Goal: Transaction & Acquisition: Purchase product/service

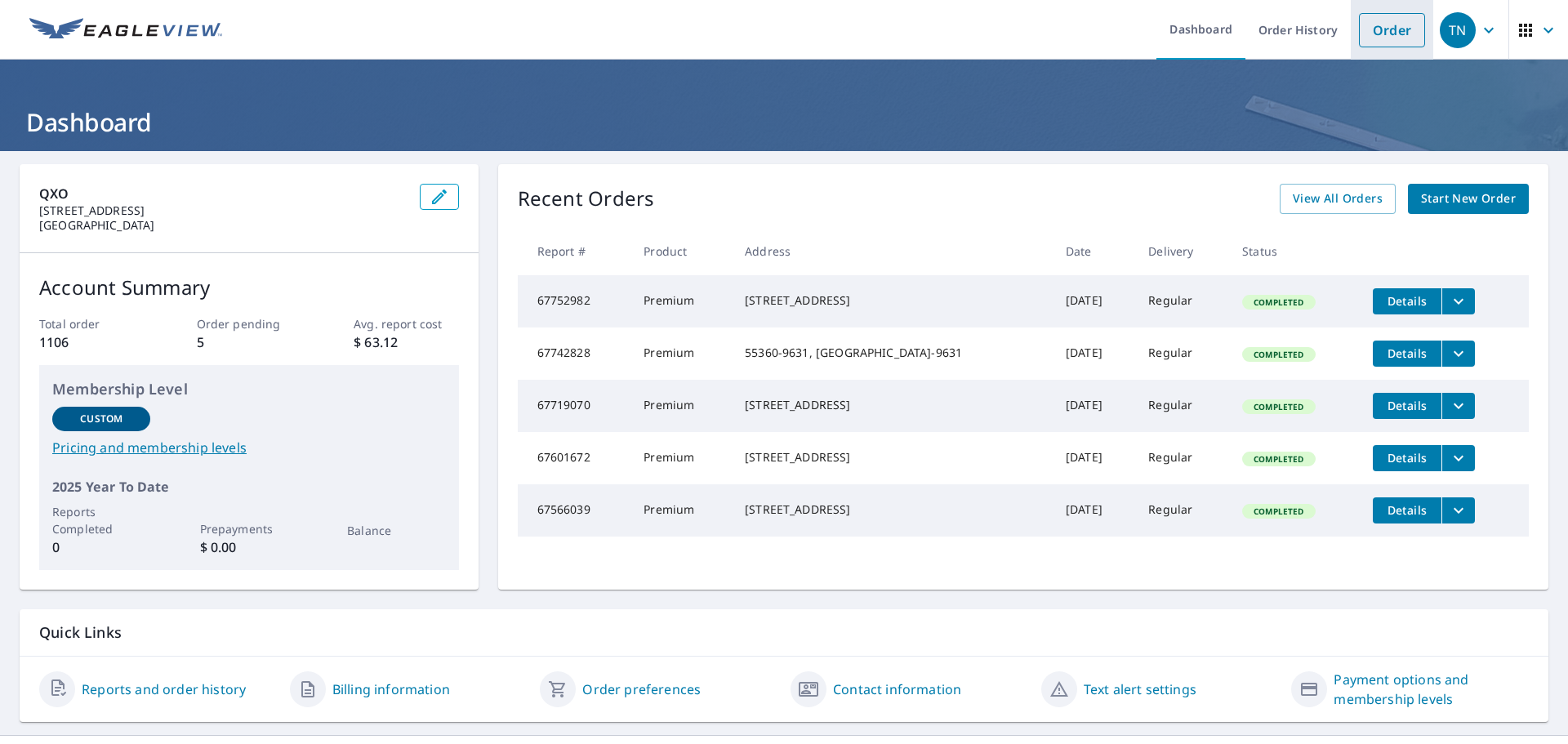
click at [1366, 35] on link "Order" at bounding box center [1392, 30] width 66 height 35
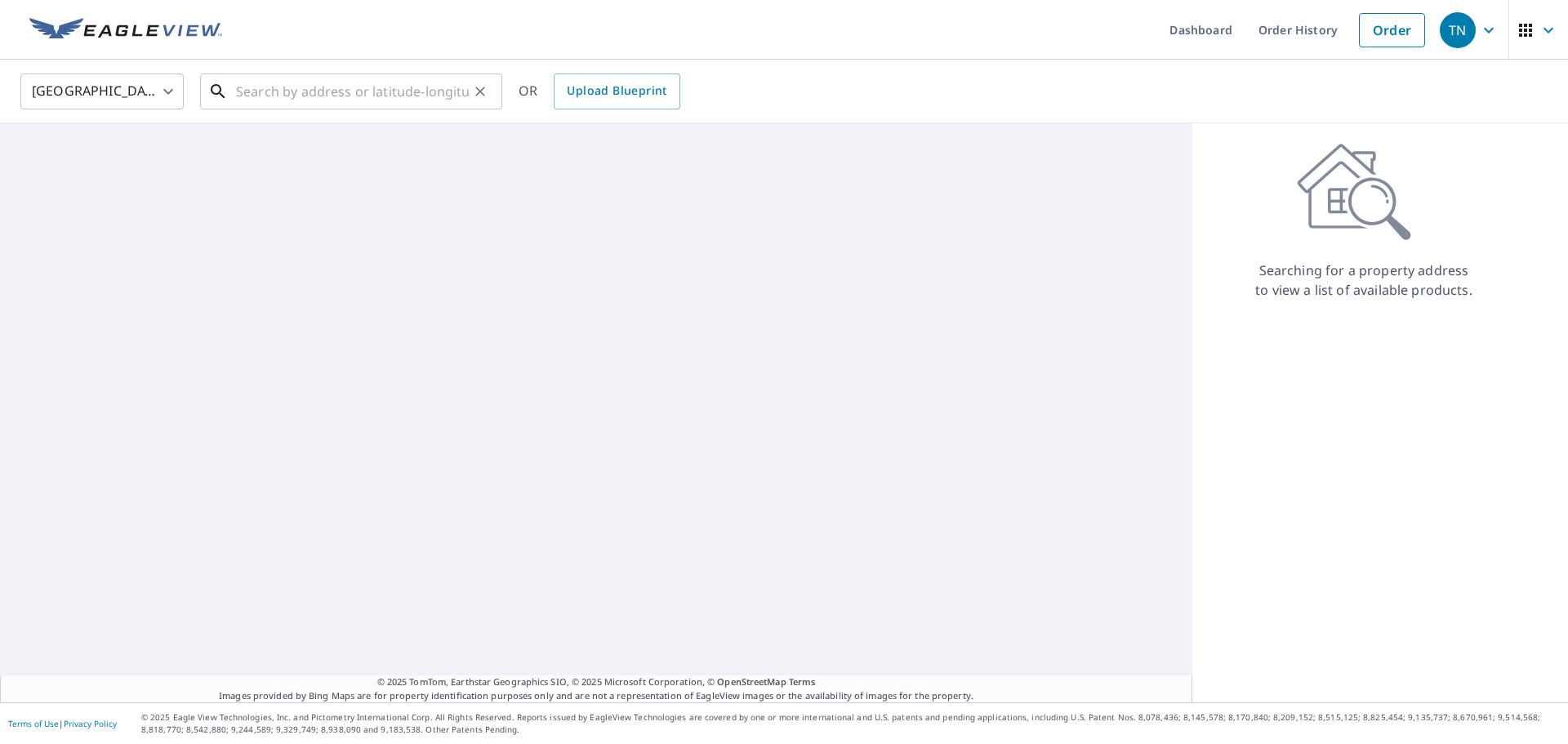
click at [238, 88] on input "text" at bounding box center [352, 91] width 233 height 45
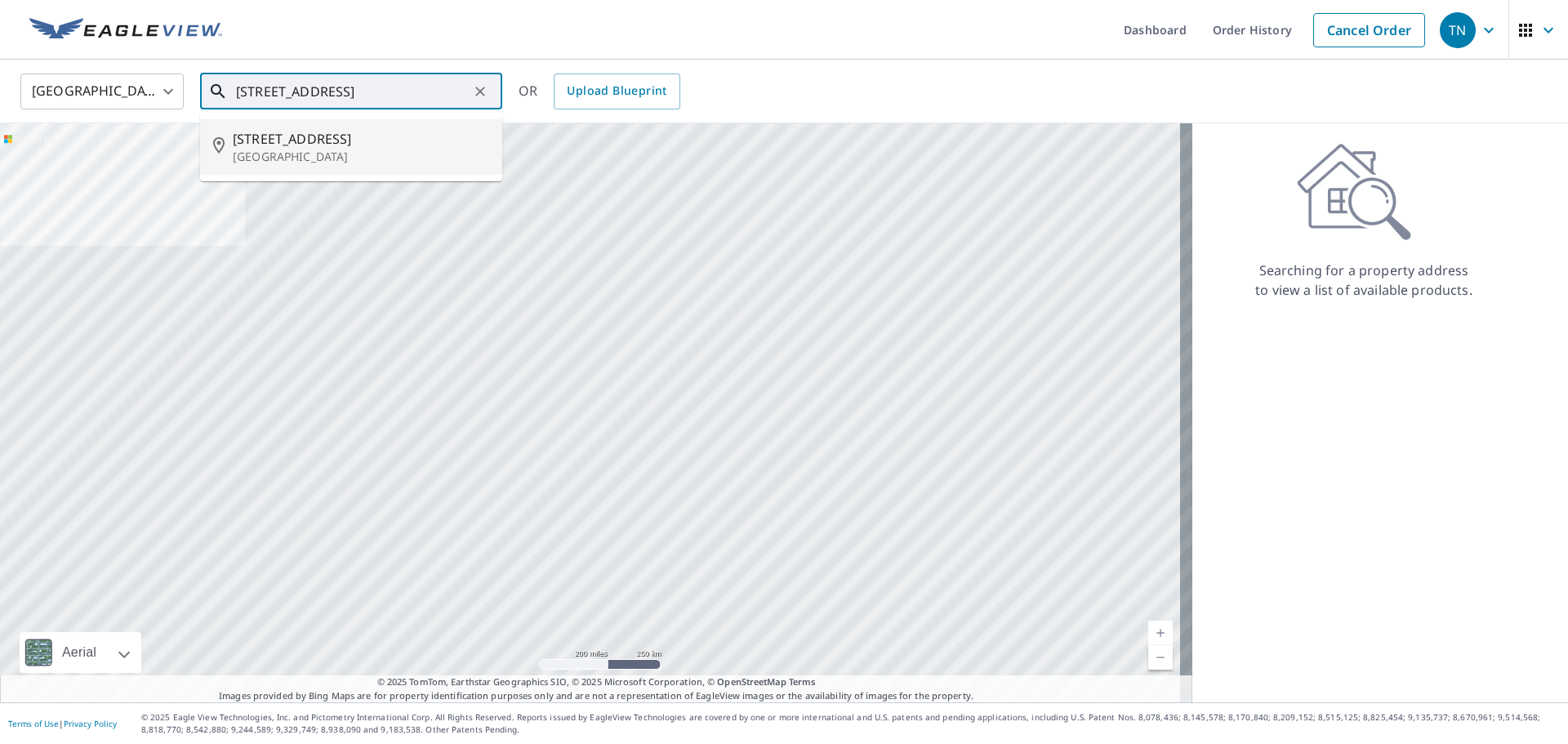
click at [346, 142] on span "[STREET_ADDRESS]" at bounding box center [361, 138] width 256 height 19
type input "[STREET_ADDRESS]"
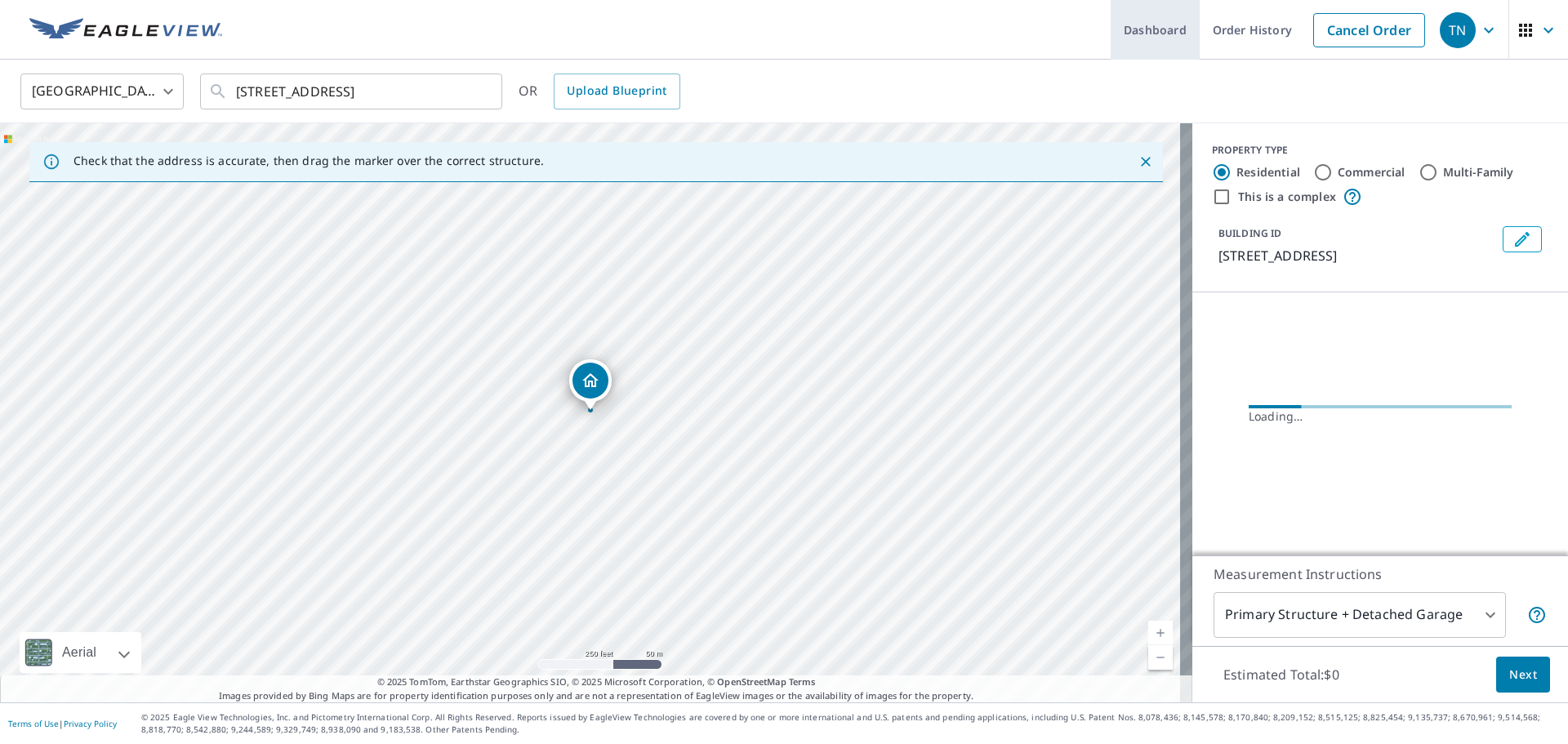
click at [1231, 41] on link "Order History" at bounding box center [1252, 29] width 105 height 60
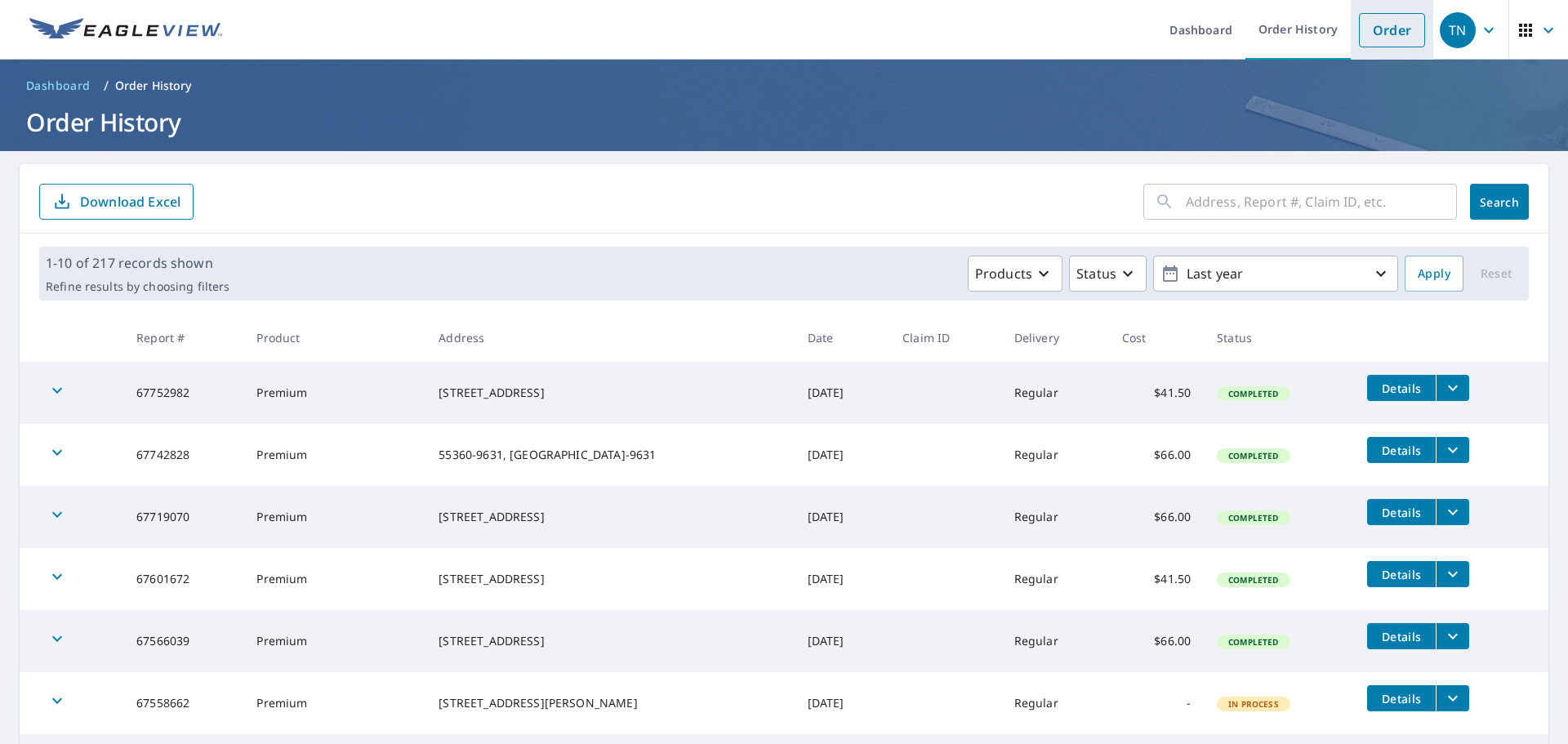
click at [1360, 26] on link "Order" at bounding box center [1392, 30] width 66 height 35
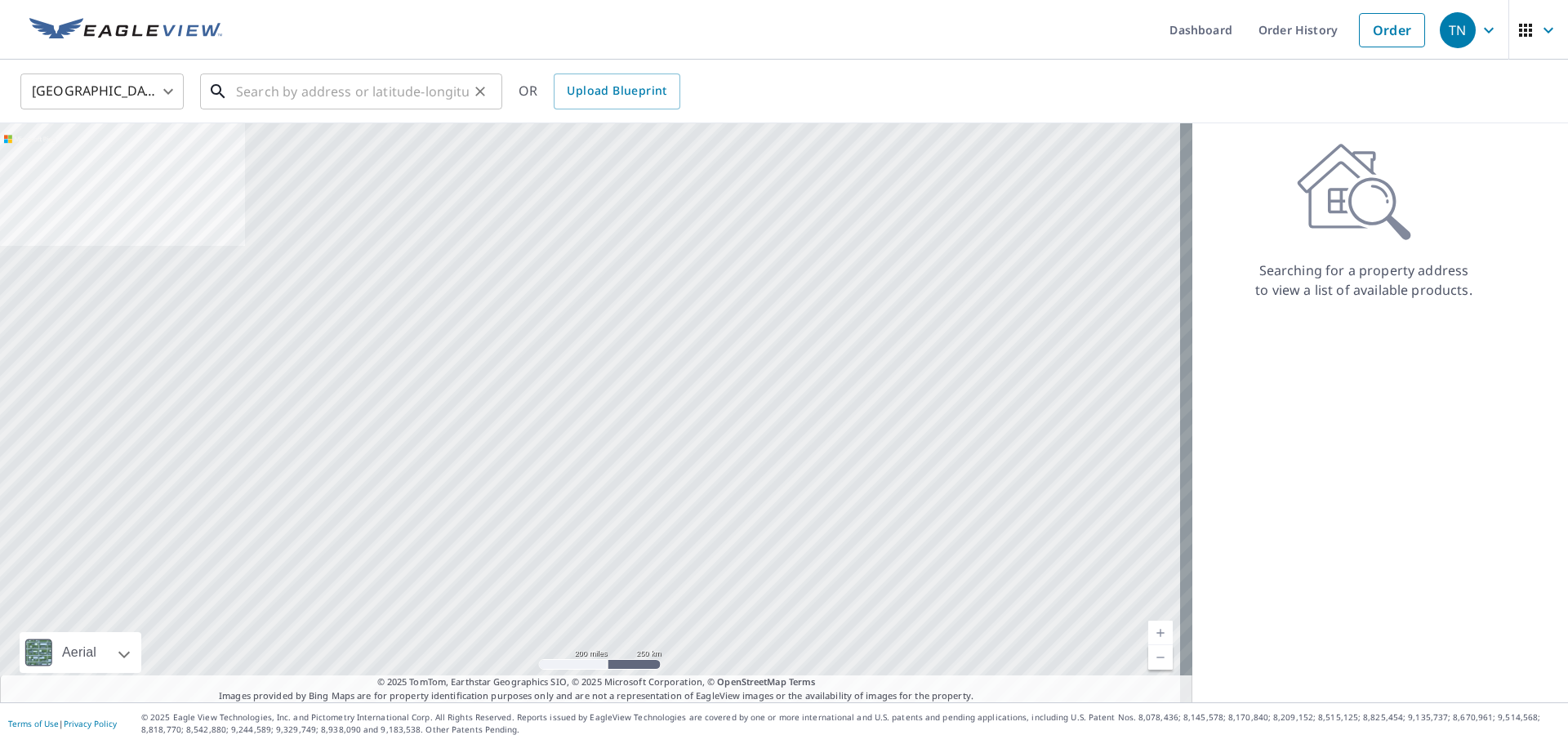
click at [389, 104] on input "text" at bounding box center [352, 91] width 233 height 45
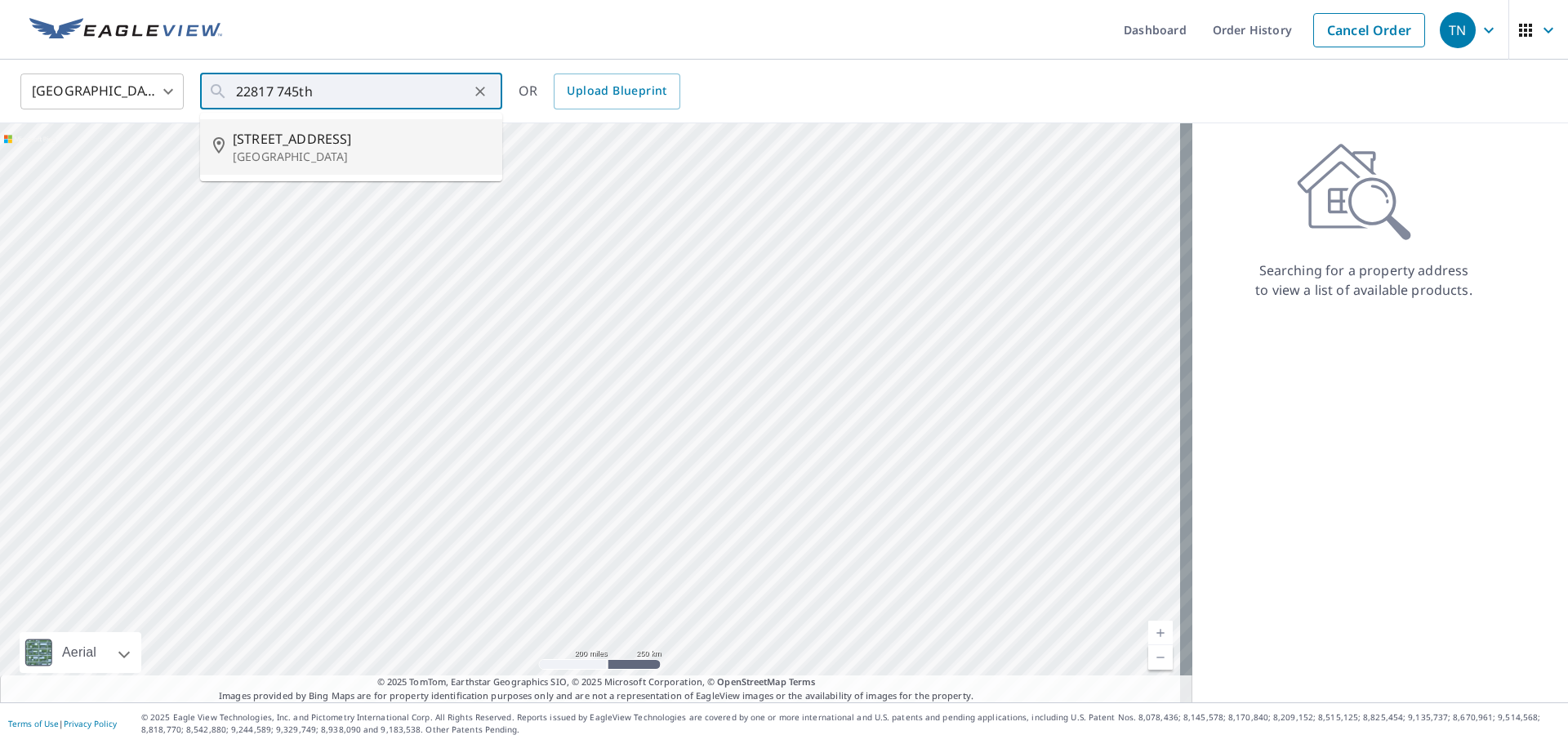
type input "[STREET_ADDRESS]"
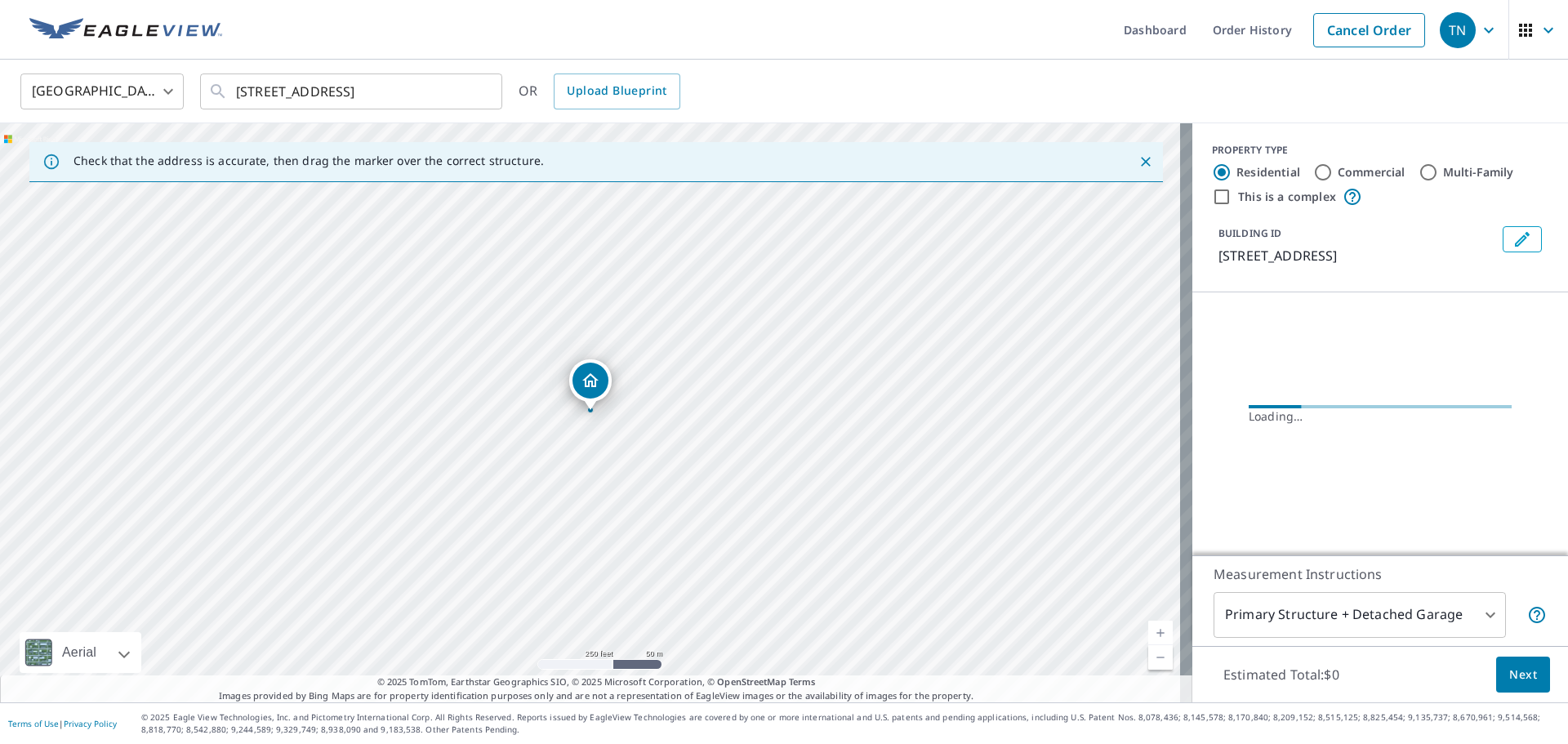
click at [591, 379] on icon "Dropped pin, building 1, Residential property, 22817 745th Ave Dassel, MN 55325" at bounding box center [590, 380] width 19 height 19
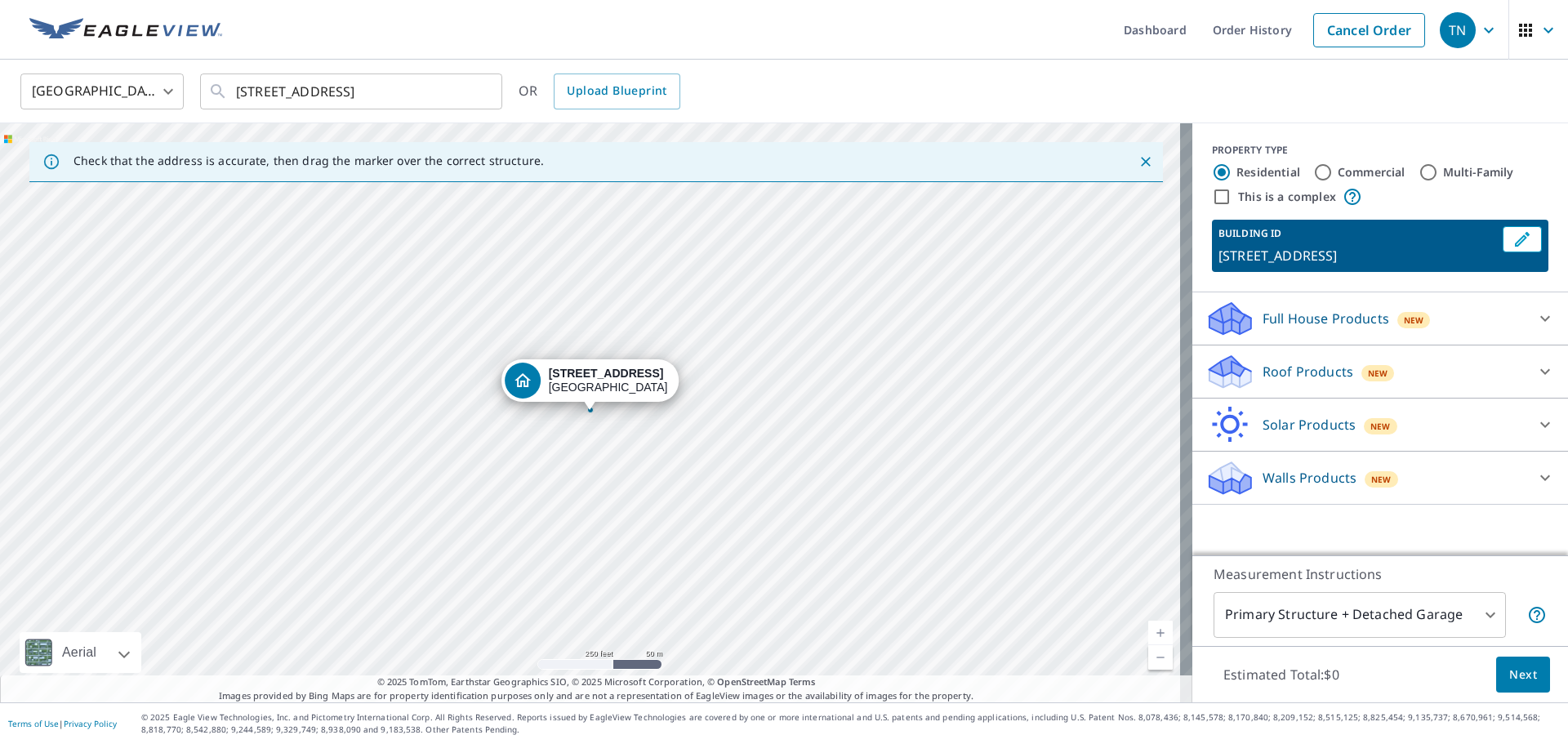
click at [1296, 474] on p "Walls Products" at bounding box center [1309, 477] width 94 height 19
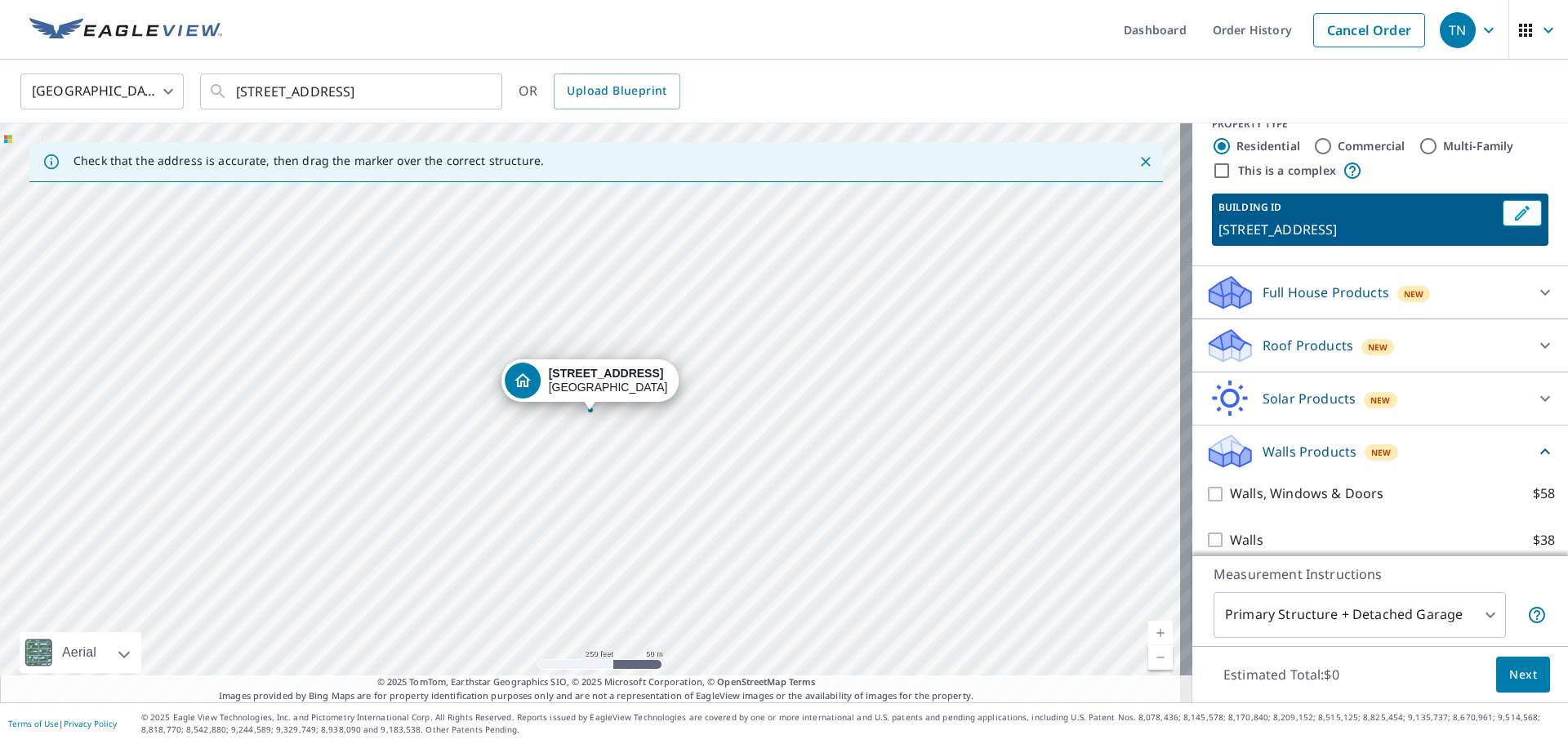
scroll to position [40, 0]
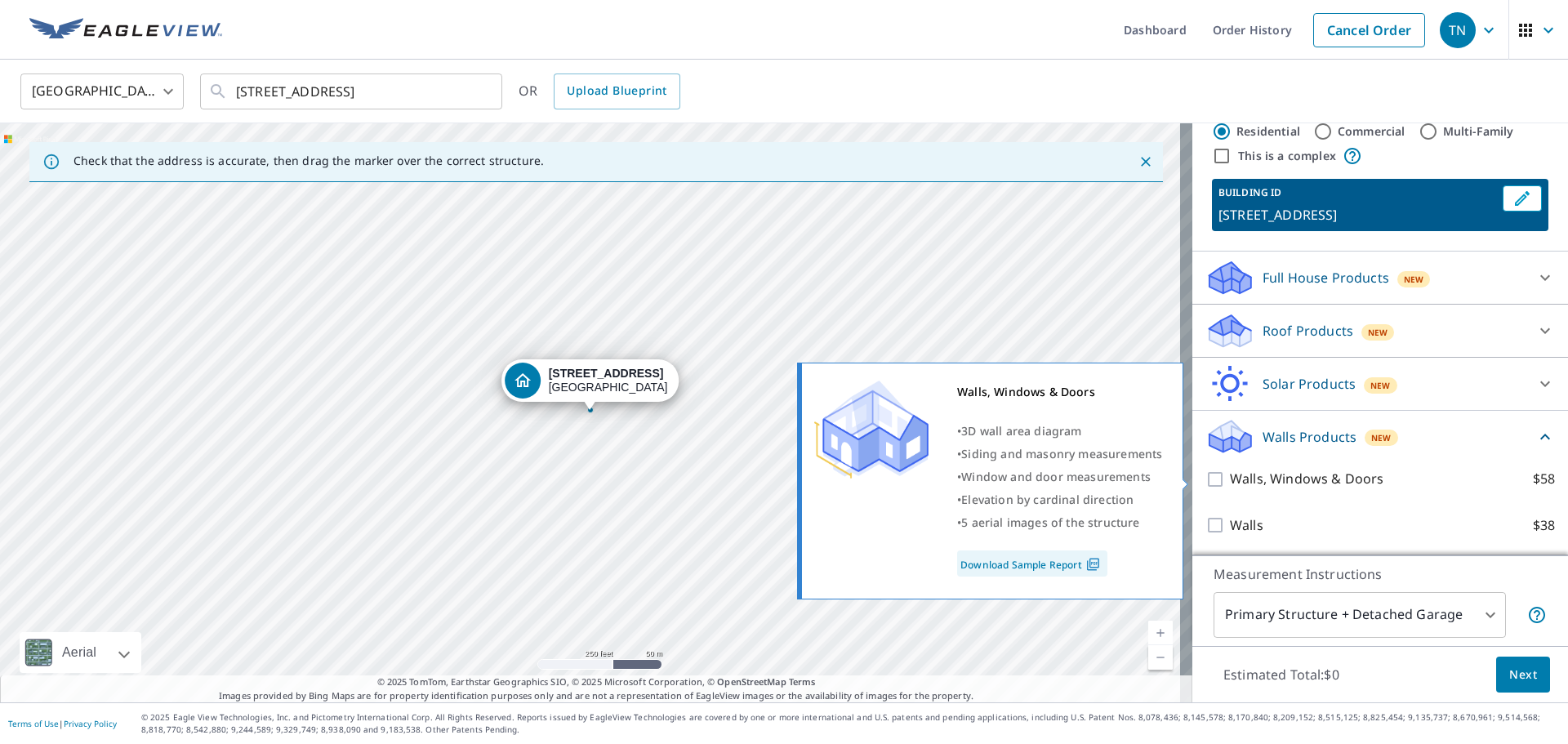
click at [1208, 479] on input "Walls, Windows & Doors $58" at bounding box center [1217, 479] width 24 height 19
checkbox input "true"
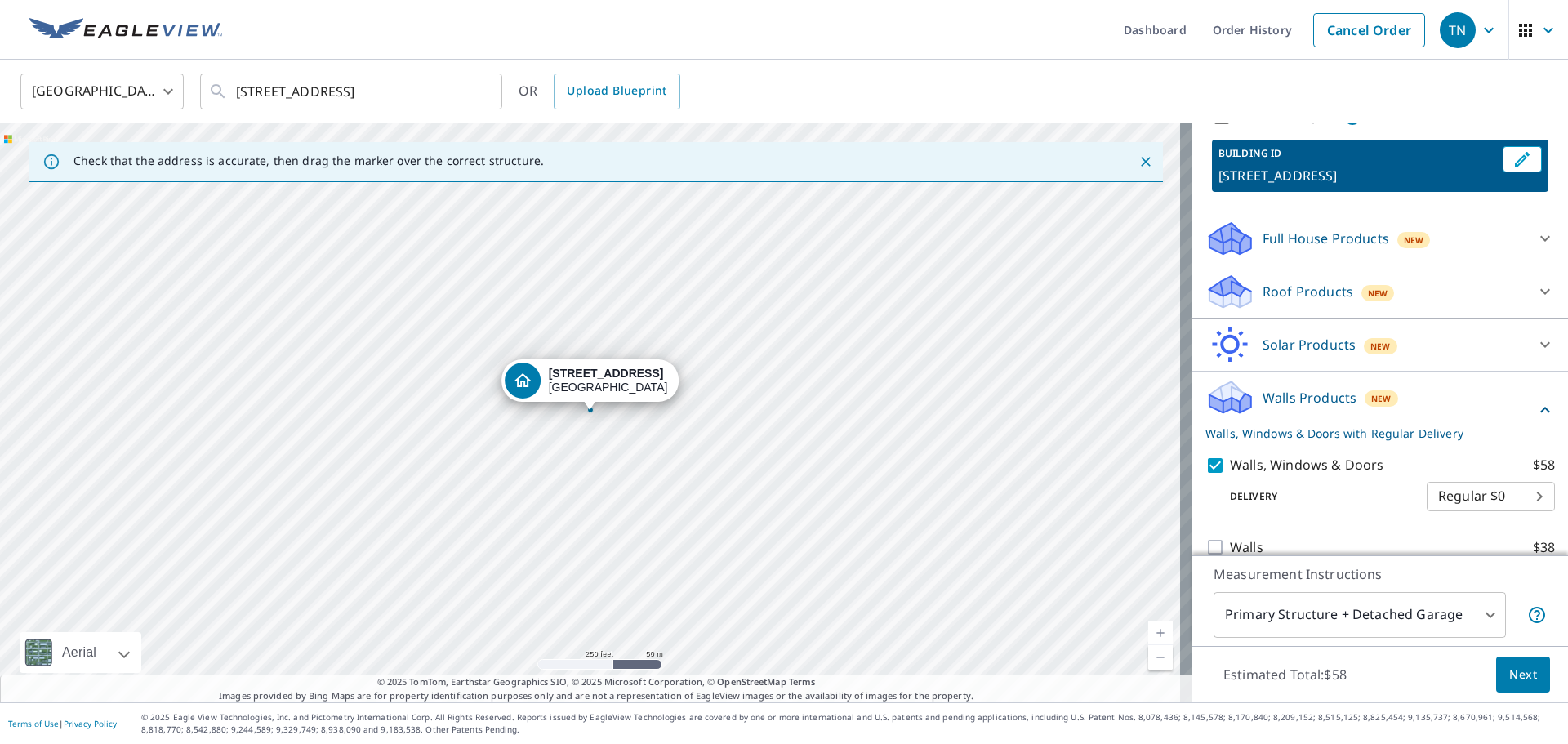
scroll to position [102, 0]
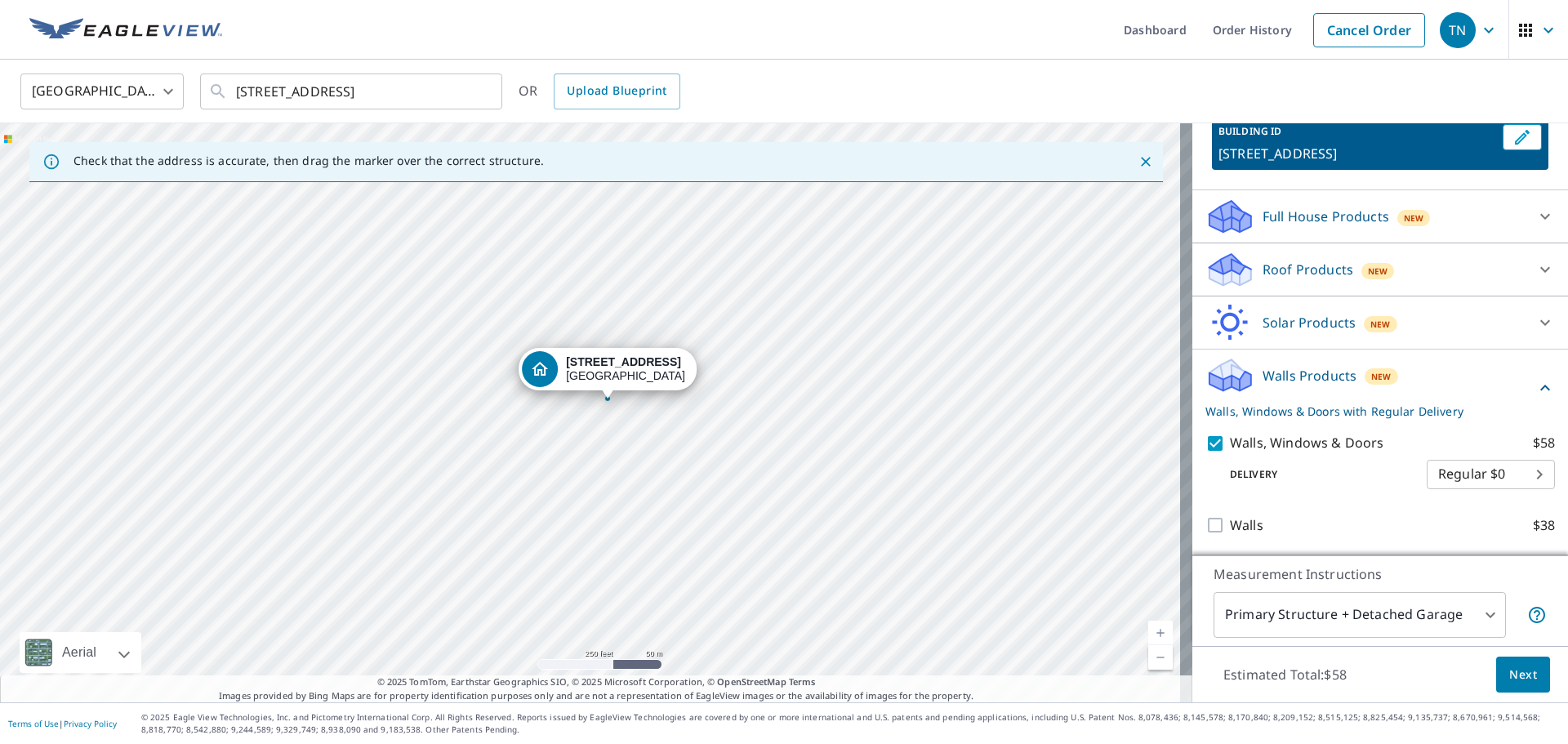
click at [1344, 619] on body "TN [GEOGRAPHIC_DATA] Dashboard Order History Cancel Order TN [GEOGRAPHIC_DATA] …" at bounding box center [784, 372] width 1568 height 744
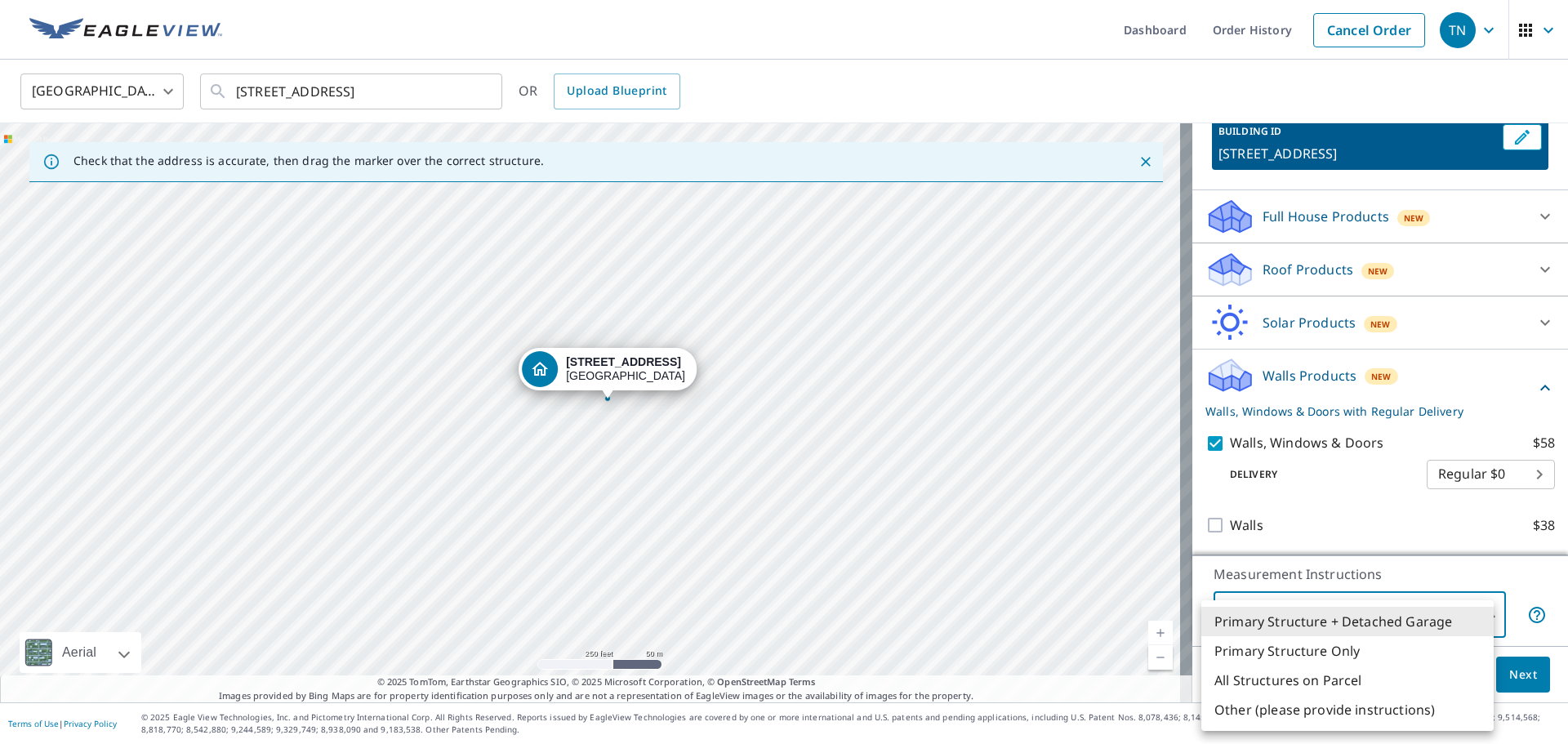
click at [1338, 648] on li "Primary Structure Only" at bounding box center [1347, 650] width 293 height 29
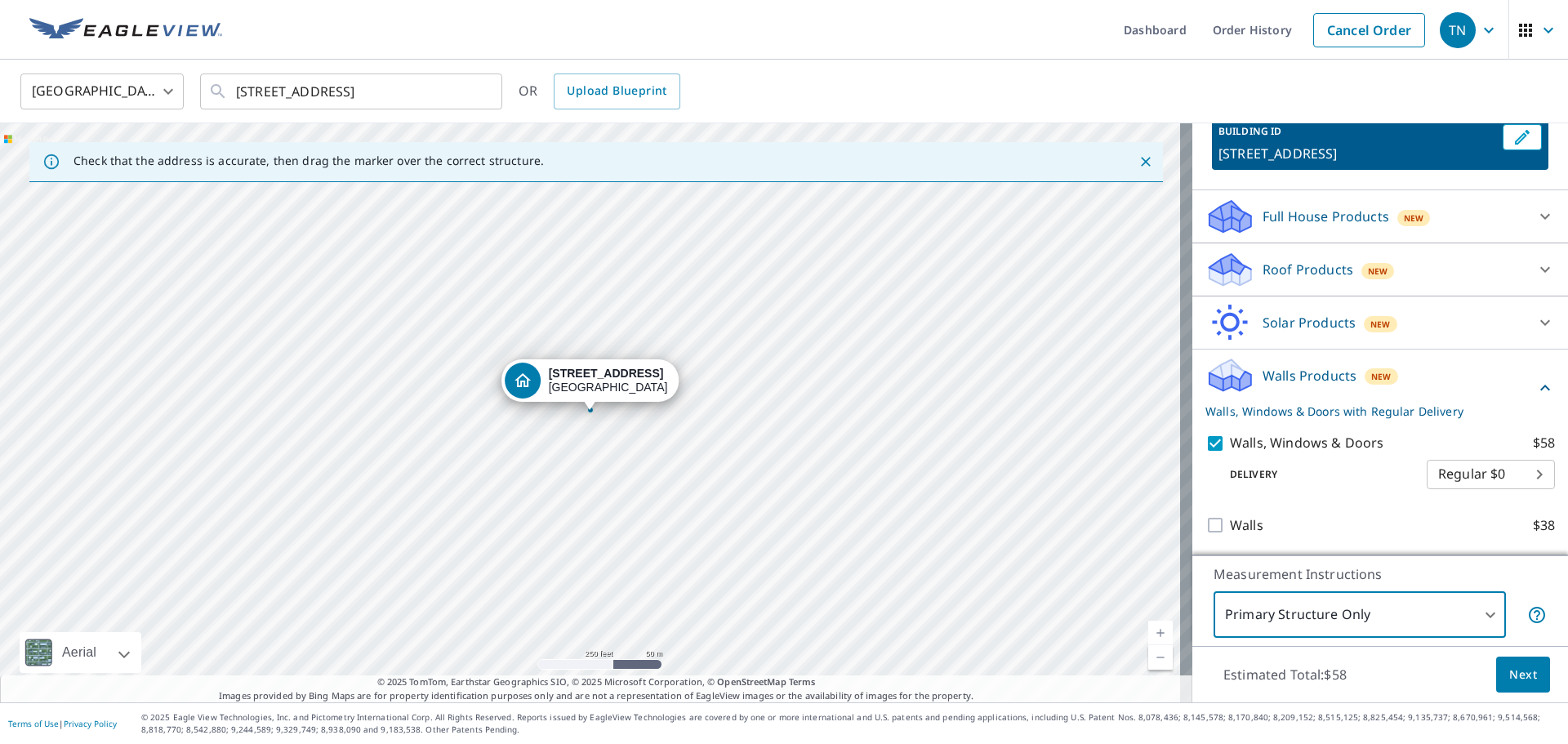
click at [1389, 605] on body "TN [GEOGRAPHIC_DATA] Dashboard Order History Cancel Order TN [GEOGRAPHIC_DATA] …" at bounding box center [784, 372] width 1568 height 744
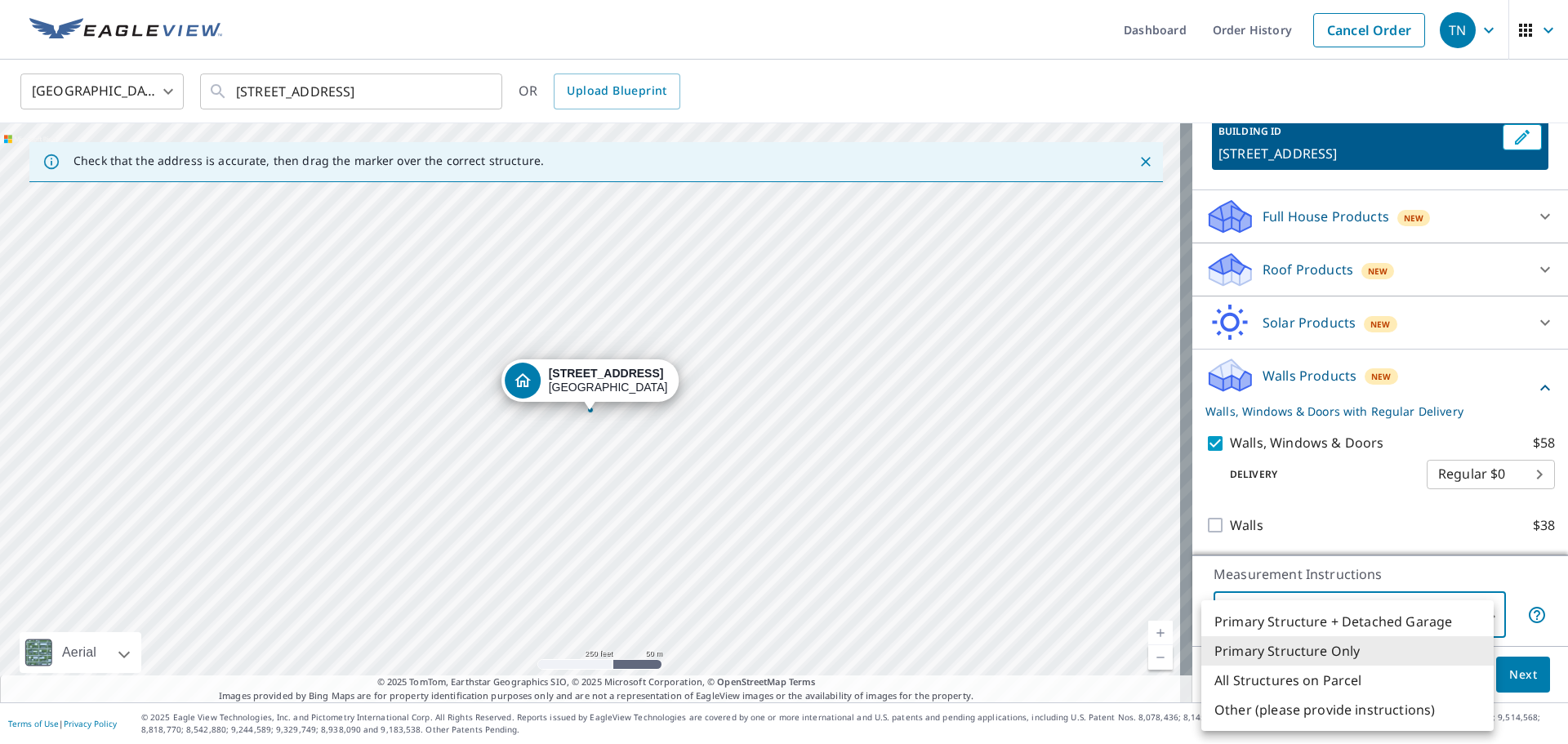
click at [1382, 618] on li "Primary Structure + Detached Garage" at bounding box center [1347, 621] width 293 height 29
type input "1"
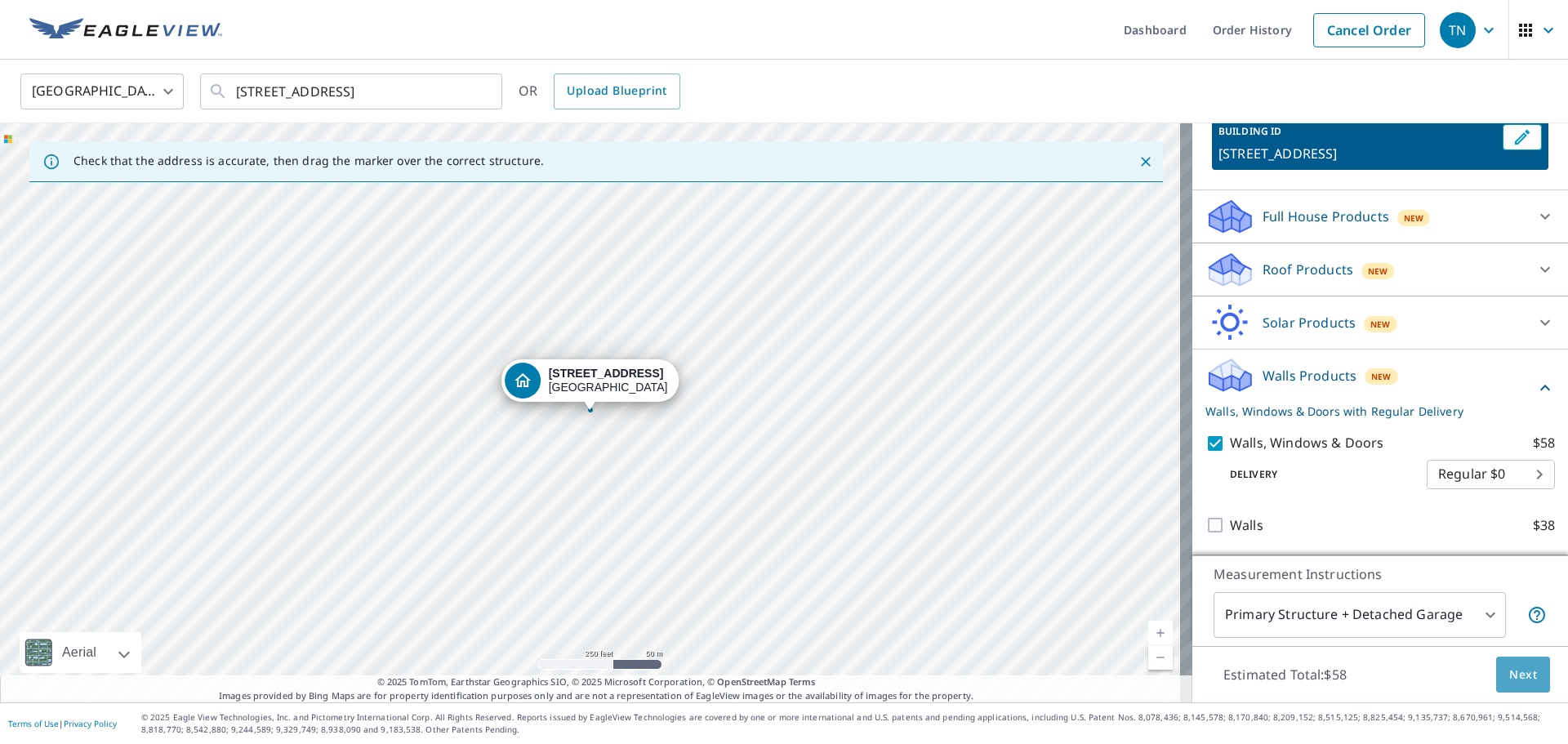
click at [1510, 670] on span "Next" at bounding box center [1523, 675] width 28 height 20
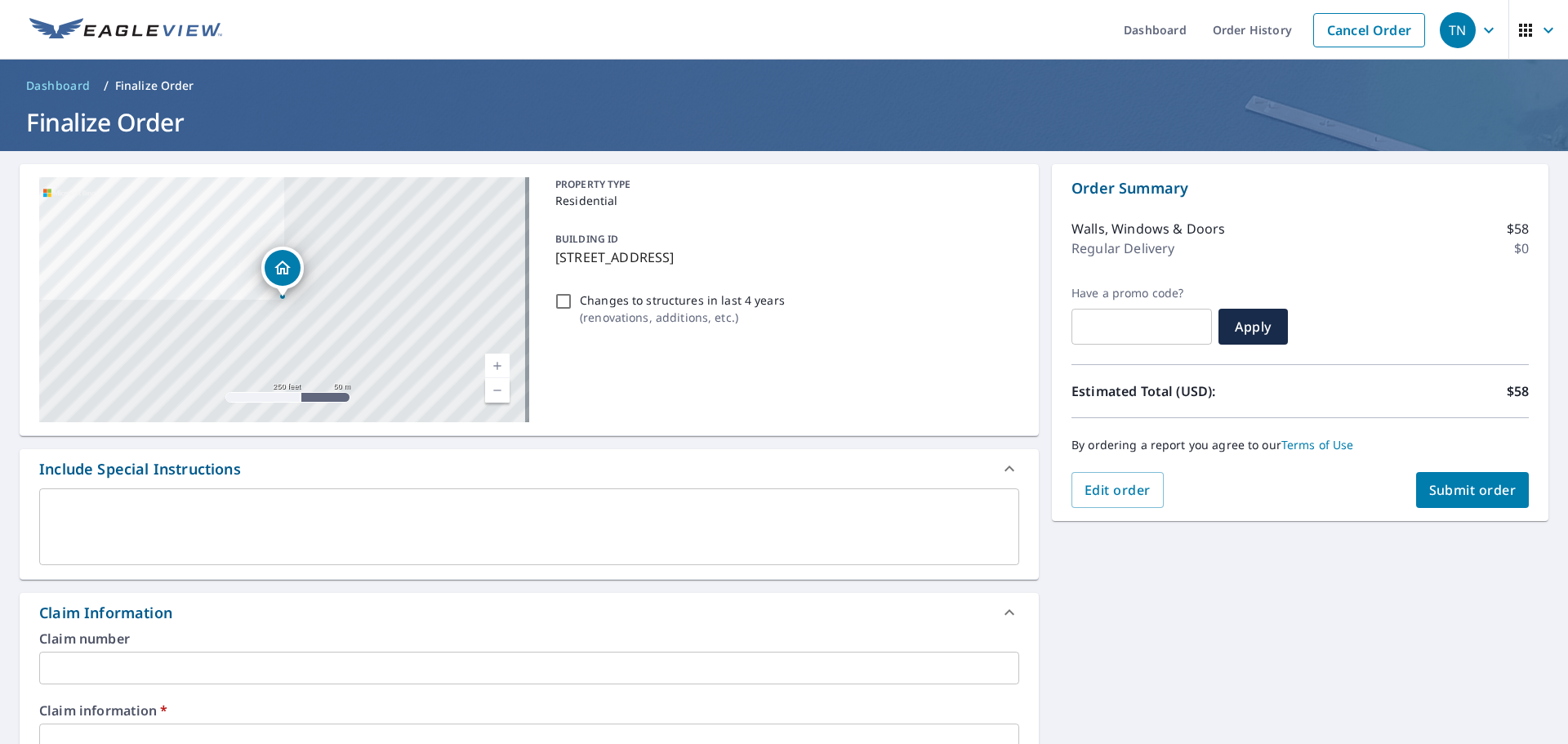
scroll to position [82, 0]
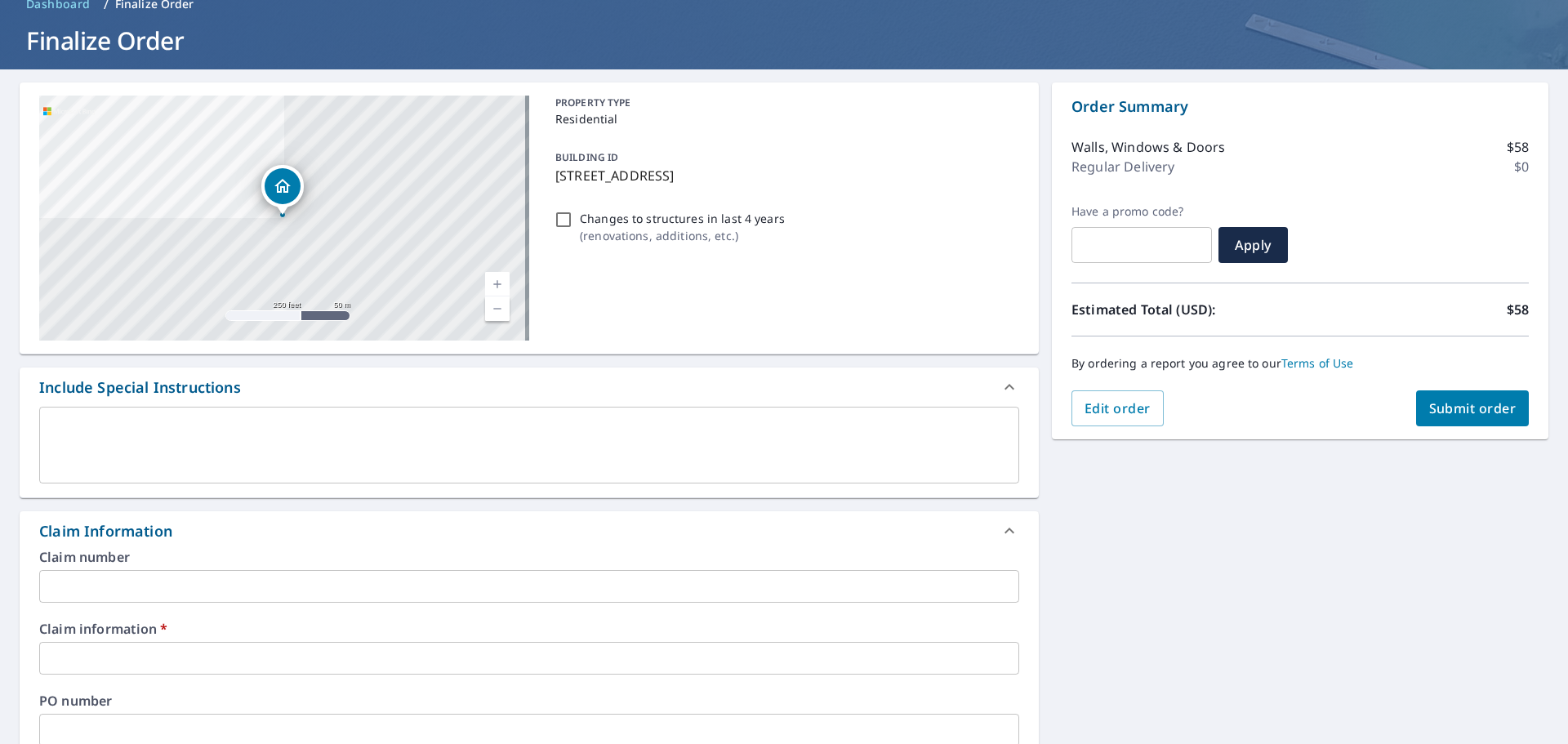
click at [298, 595] on input "text" at bounding box center [529, 586] width 980 height 33
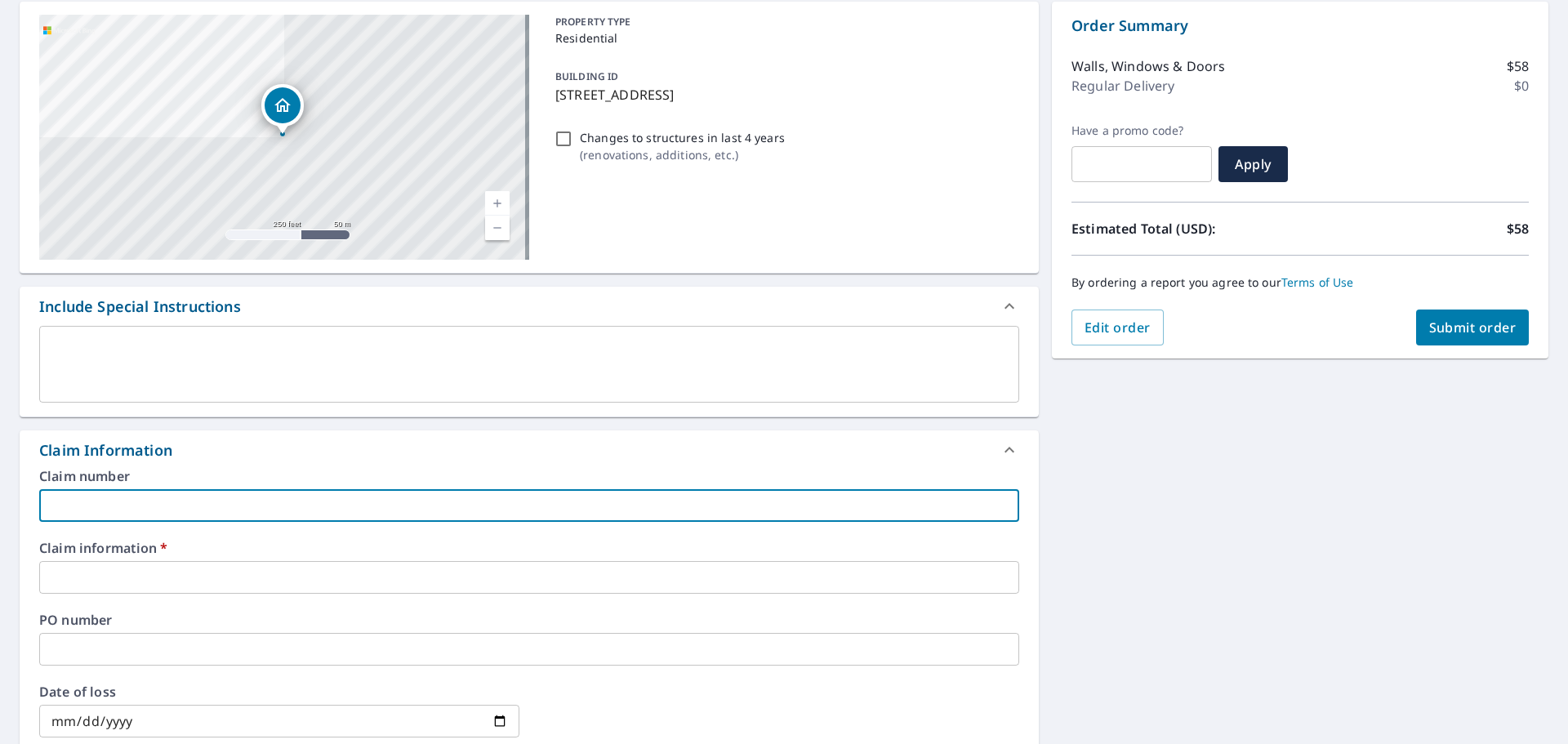
scroll to position [163, 0]
click at [291, 573] on input "text" at bounding box center [529, 576] width 980 height 33
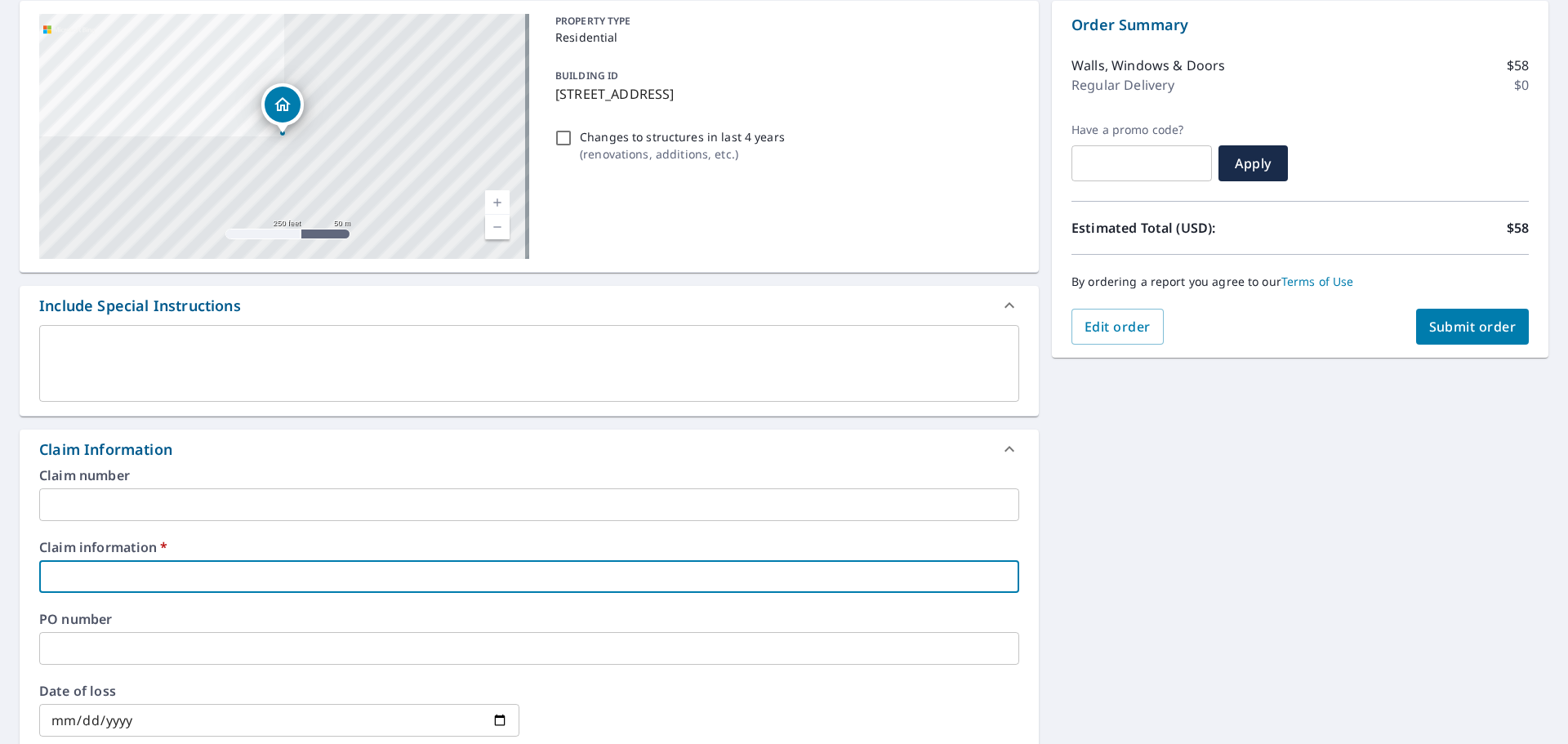
type input "3"
checkbox input "true"
type input "37"
checkbox input "true"
type input "374"
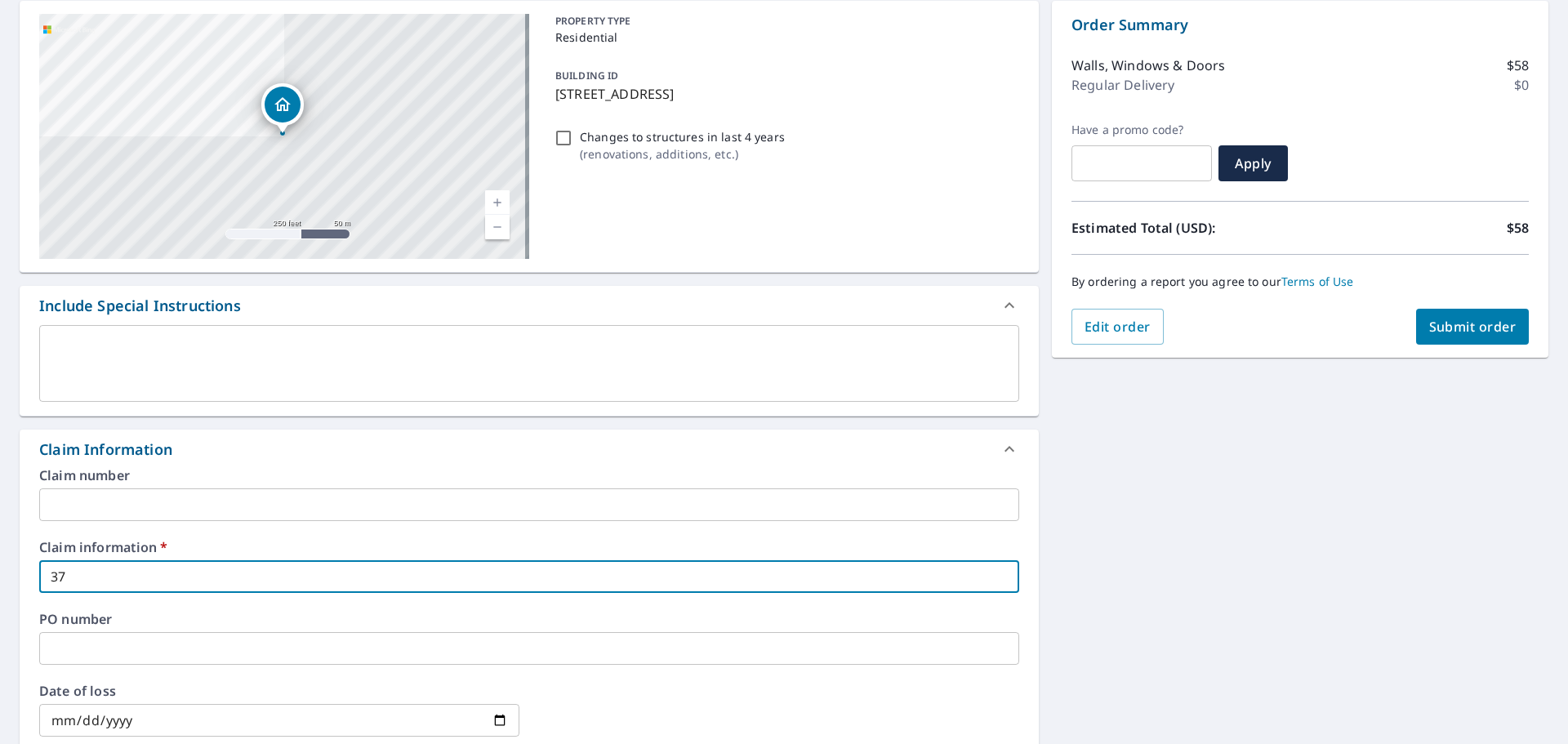
checkbox input "true"
type input "3743"
checkbox input "true"
type input "37438"
checkbox input "true"
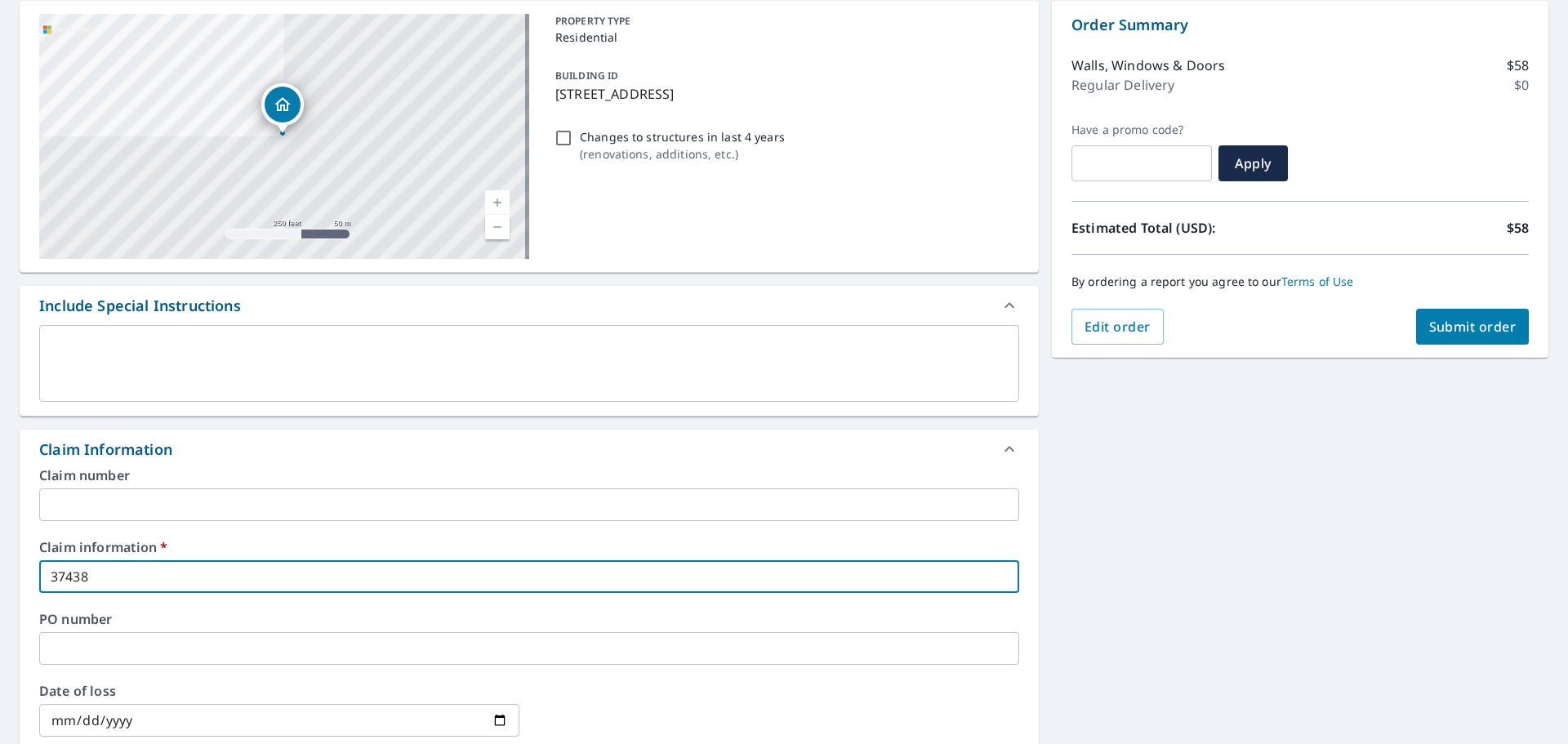
type input "374383"
checkbox input "true"
type input "374383"
click at [450, 544] on label "Claim information   *" at bounding box center [529, 547] width 980 height 13
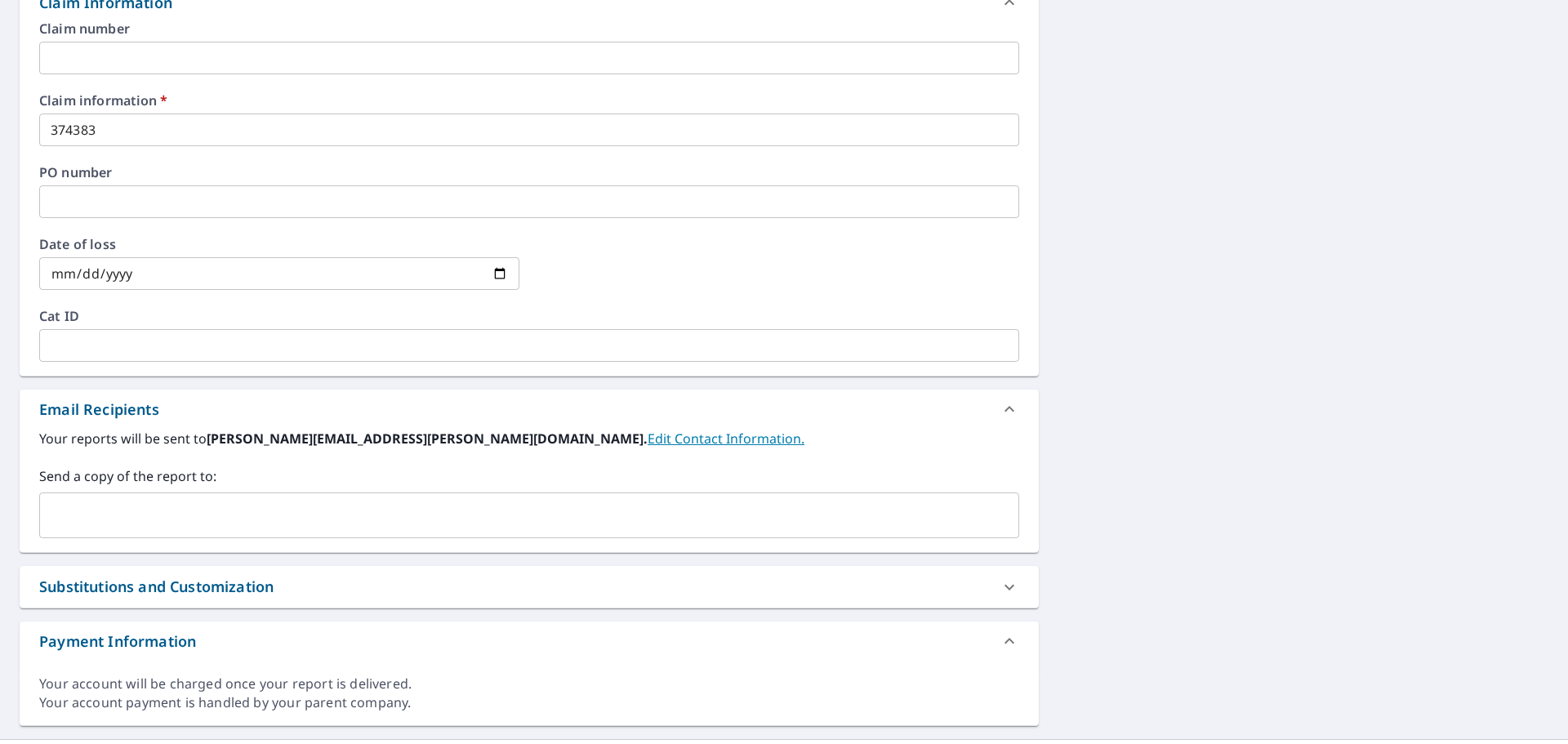
scroll to position [646, 0]
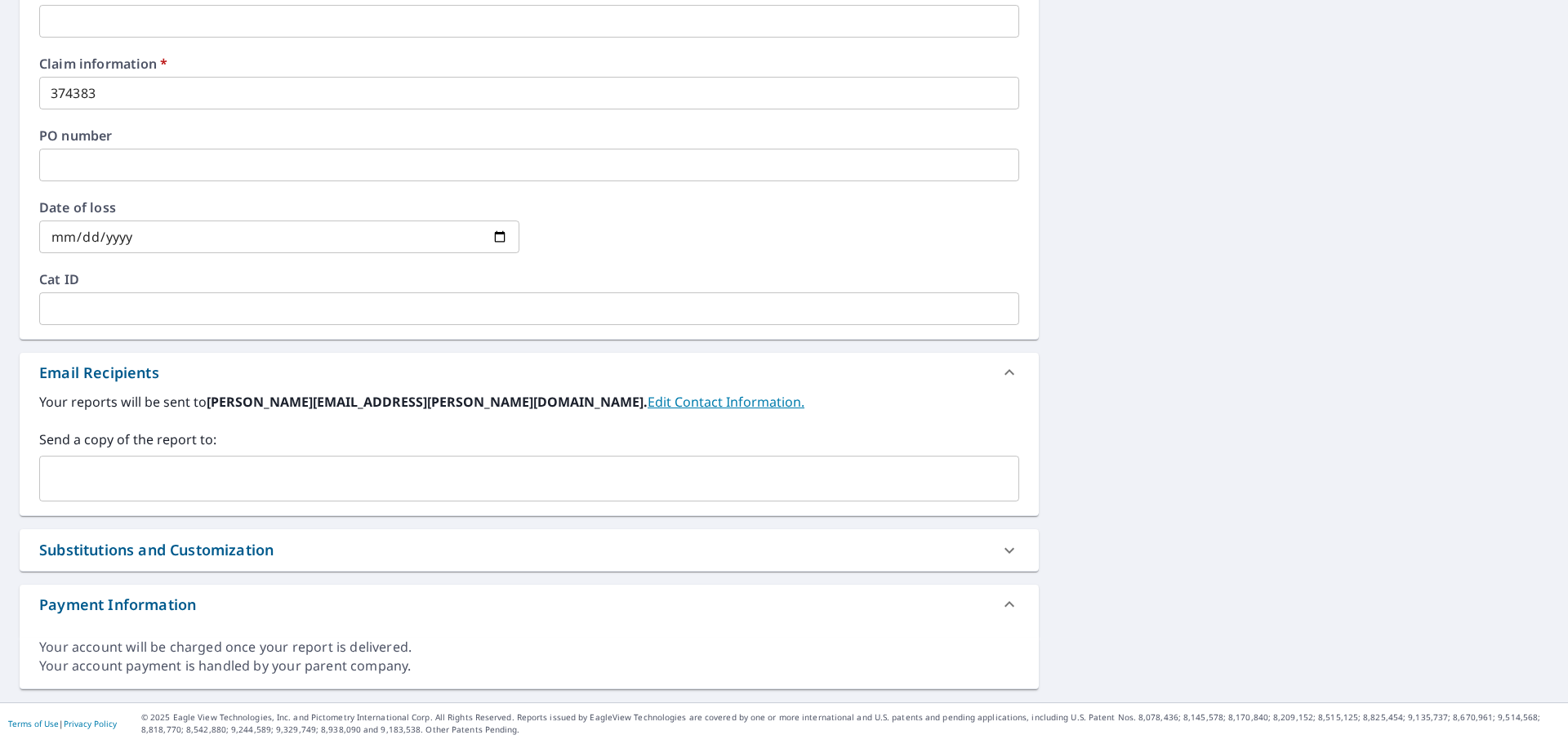
click at [272, 473] on input "text" at bounding box center [517, 478] width 941 height 31
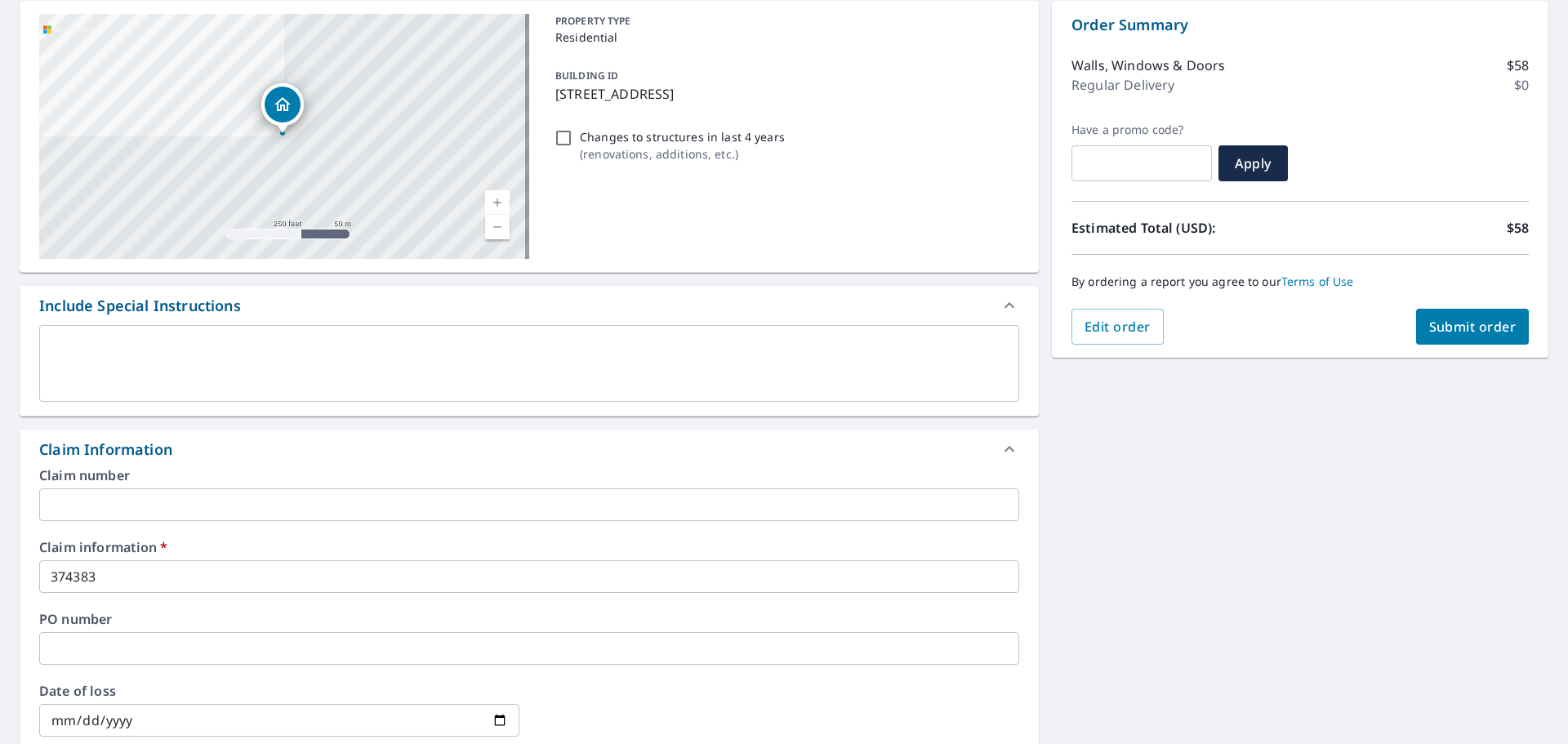
scroll to position [75, 0]
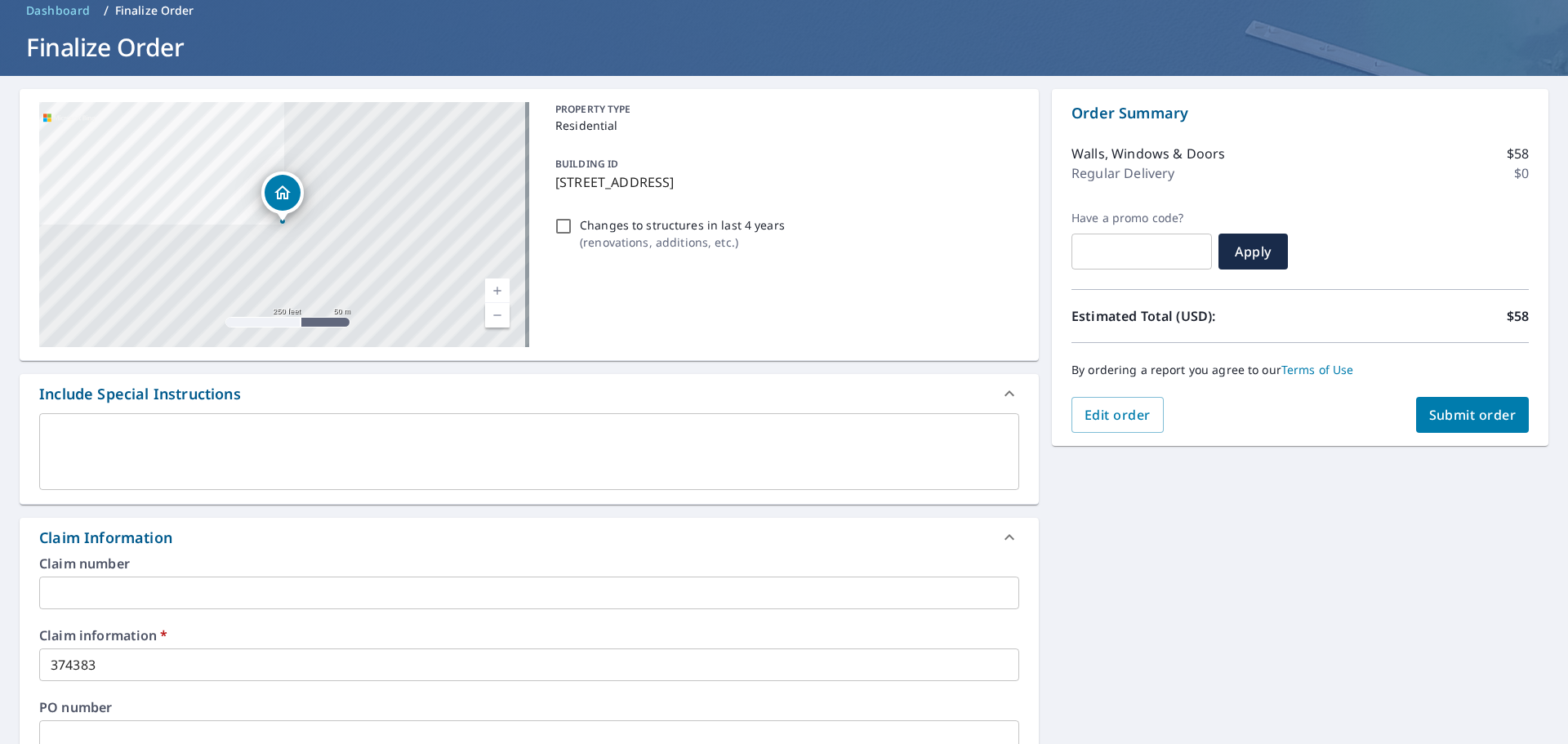
type input "[PERSON_NAME][EMAIL_ADDRESS][PERSON_NAME][DOMAIN_NAME]"
click at [1448, 424] on button "Submit order" at bounding box center [1473, 415] width 114 height 36
checkbox input "true"
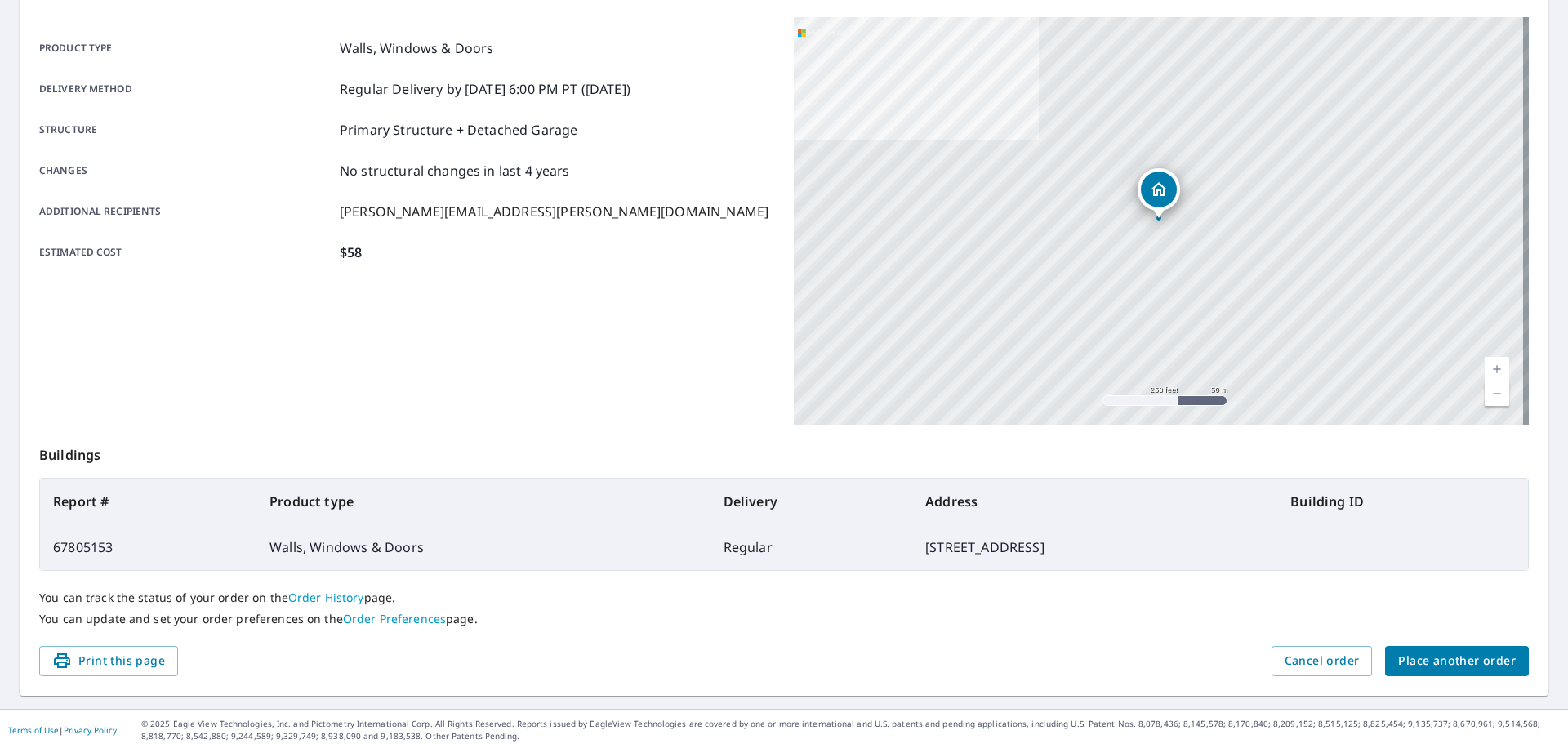
scroll to position [217, 0]
